Goal: Task Accomplishment & Management: Use online tool/utility

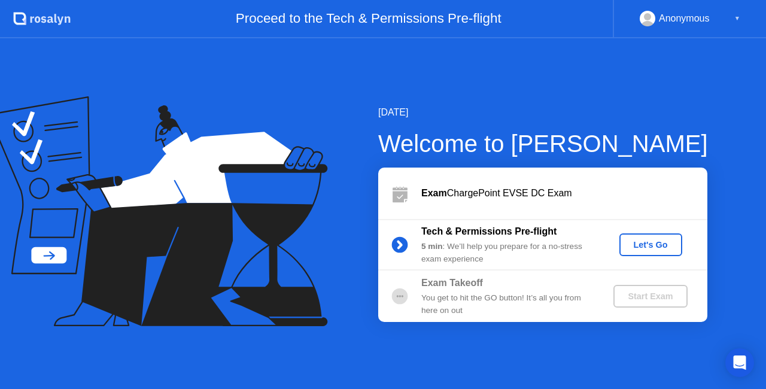
click at [647, 247] on div "Let's Go" at bounding box center [651, 245] width 53 height 10
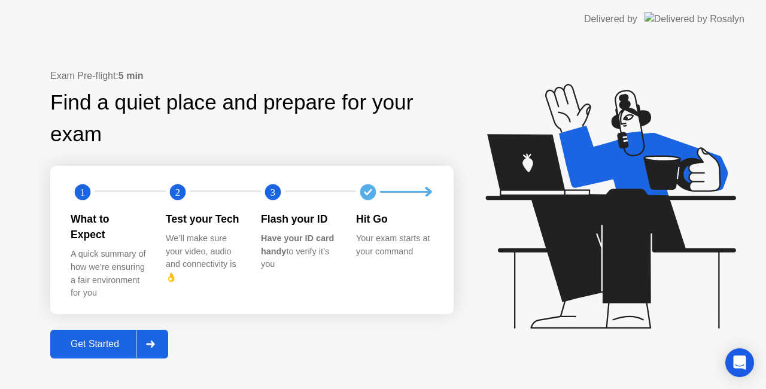
click at [100, 341] on div "Get Started" at bounding box center [95, 344] width 82 height 11
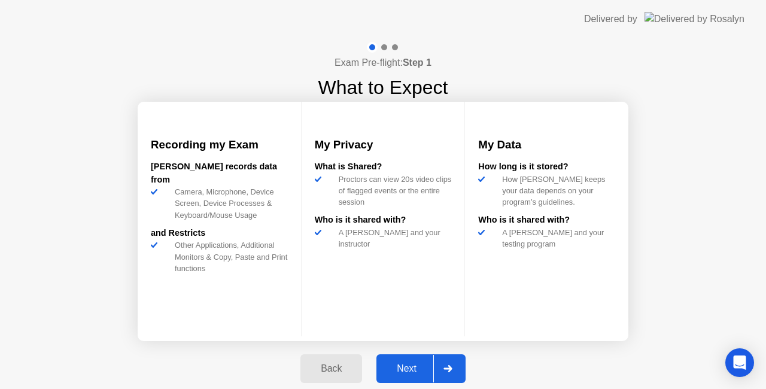
click at [408, 363] on div "Next" at bounding box center [406, 368] width 53 height 11
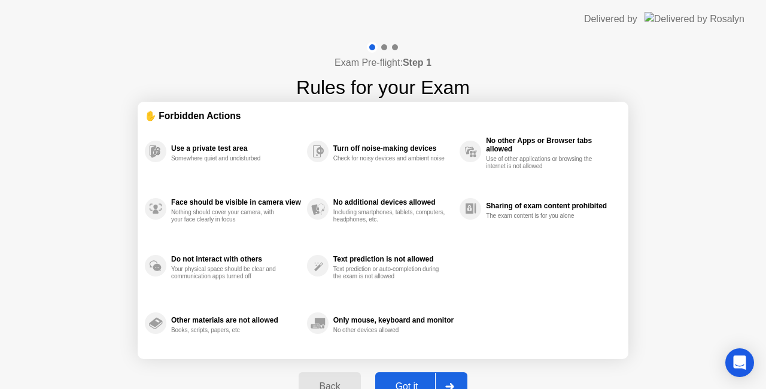
click at [537, 256] on div "Use a private test area Somewhere quiet and undisturbed Face should be visible …" at bounding box center [383, 237] width 477 height 229
click at [407, 381] on div "Got it" at bounding box center [407, 386] width 56 height 11
select select "Available cameras"
select select "Available speakers"
select select "Available microphones"
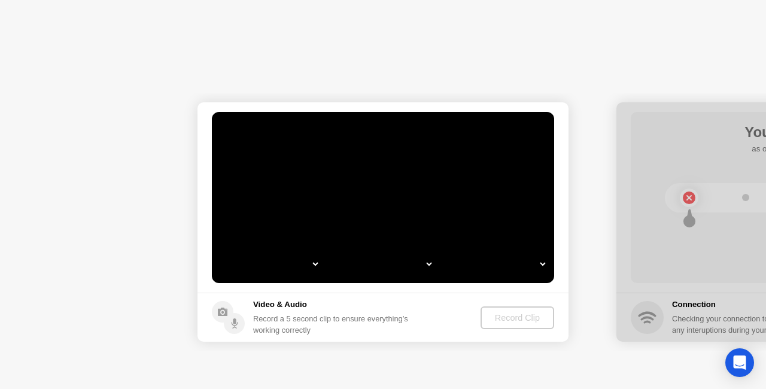
select select "**********"
select select "*******"
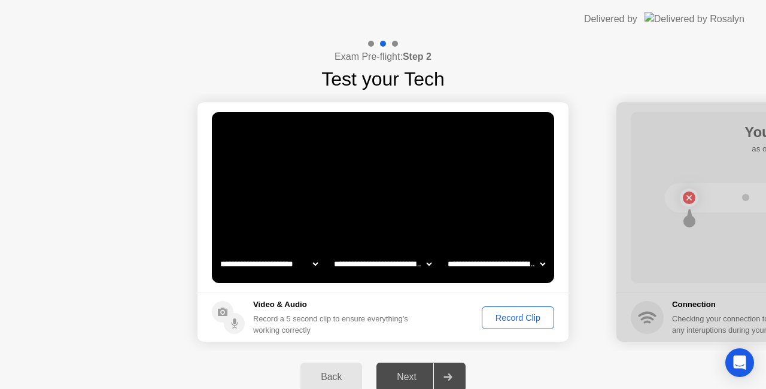
click at [516, 314] on div "Record Clip" at bounding box center [518, 318] width 64 height 10
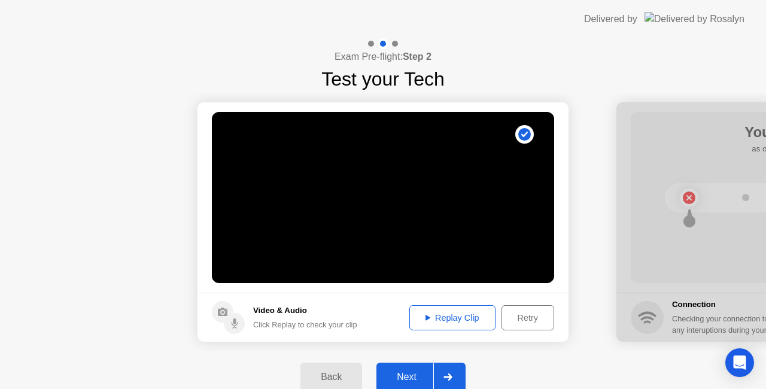
click at [404, 376] on div "Next" at bounding box center [406, 377] width 53 height 11
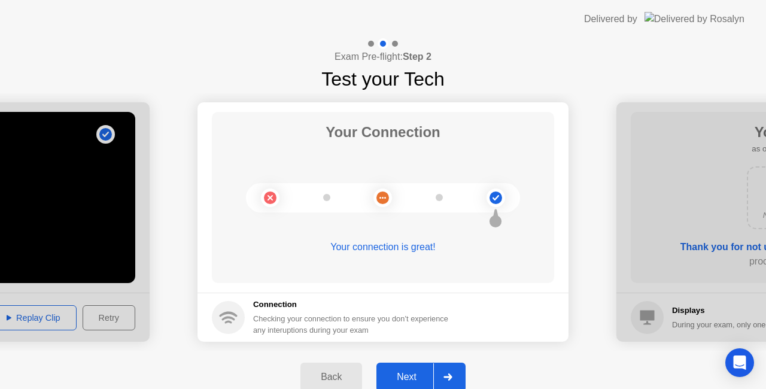
click at [410, 372] on div "Next" at bounding box center [406, 377] width 53 height 11
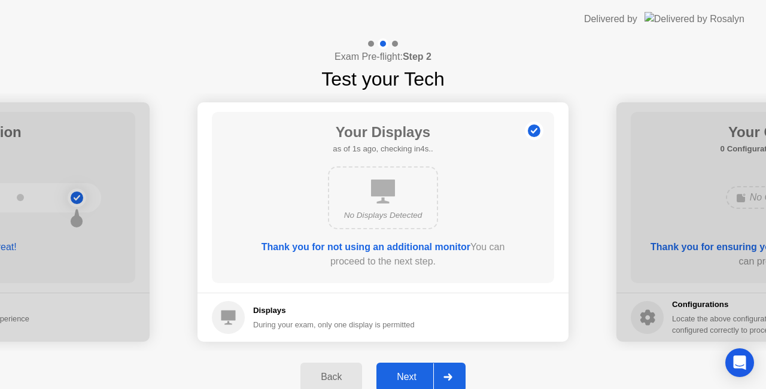
click at [410, 378] on div "Next" at bounding box center [406, 377] width 53 height 11
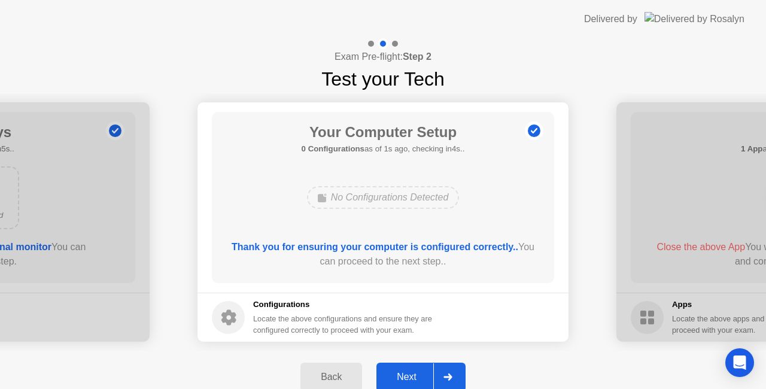
click at [410, 377] on div "Next" at bounding box center [406, 377] width 53 height 11
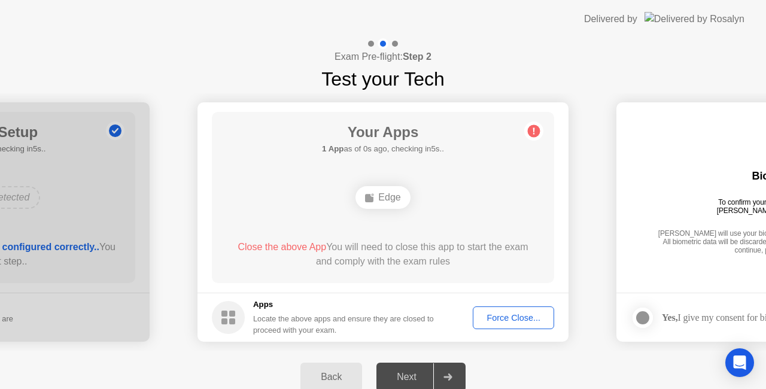
click at [407, 381] on div "Next" at bounding box center [406, 377] width 53 height 11
click at [455, 372] on div at bounding box center [448, 377] width 29 height 28
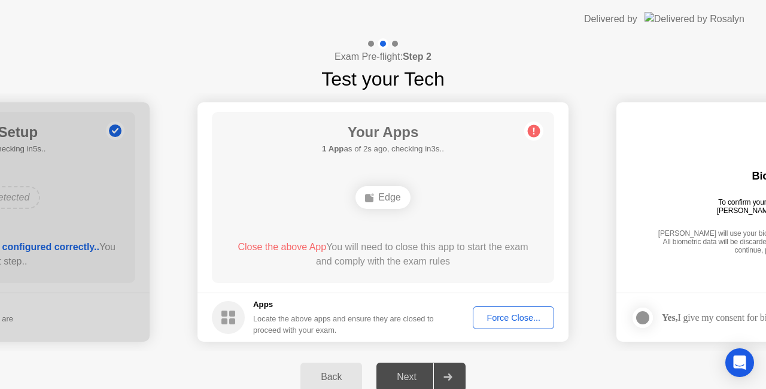
click at [455, 372] on div at bounding box center [448, 377] width 29 height 28
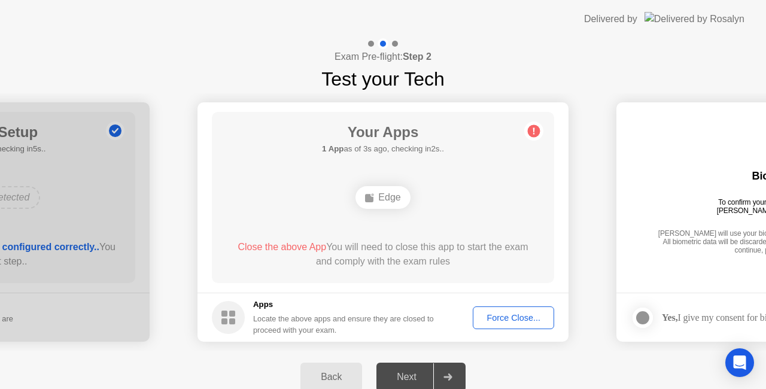
click at [455, 372] on div at bounding box center [448, 377] width 29 height 28
click at [483, 197] on div "Edge" at bounding box center [383, 197] width 274 height 32
